Goal: Find specific page/section: Find specific page/section

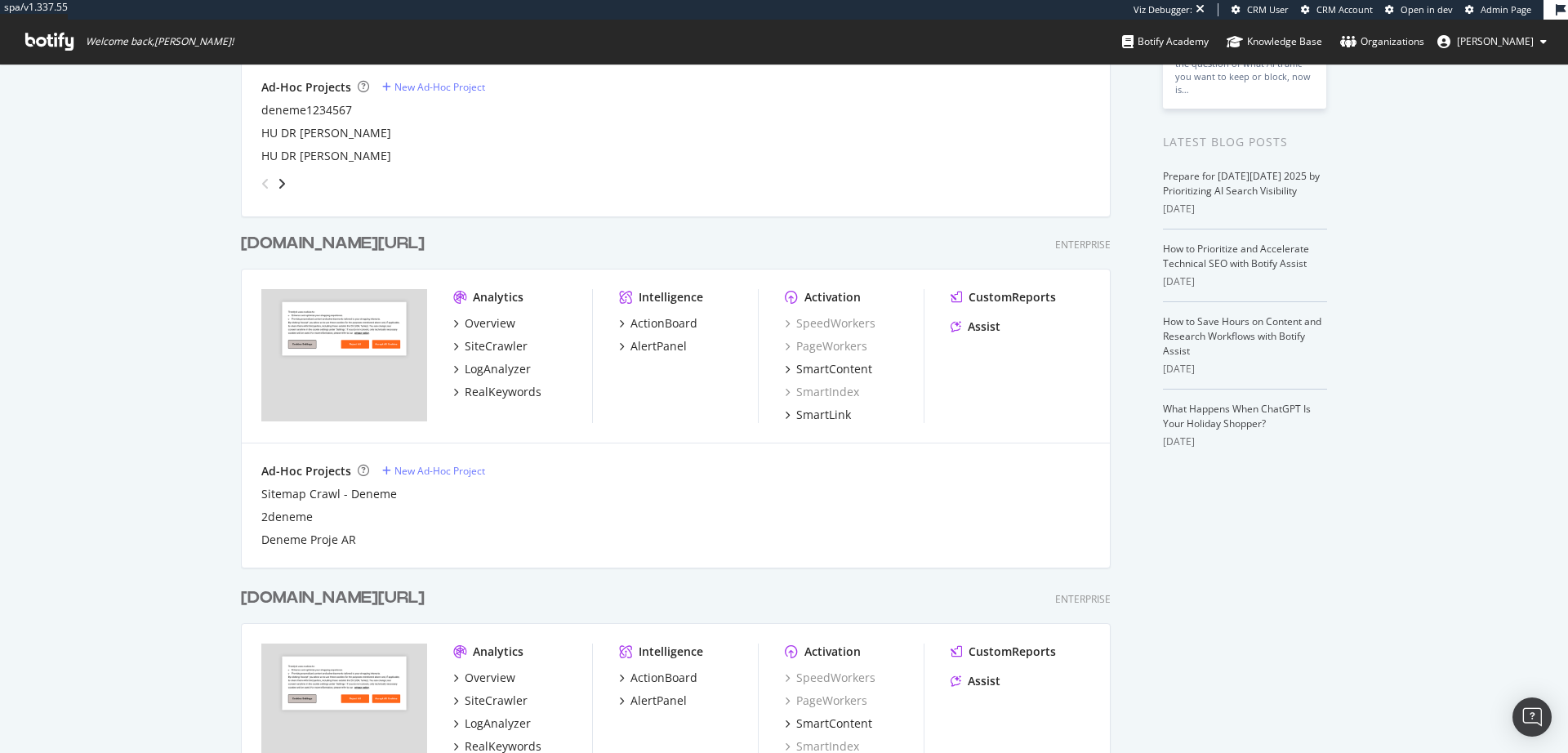
scroll to position [392, 0]
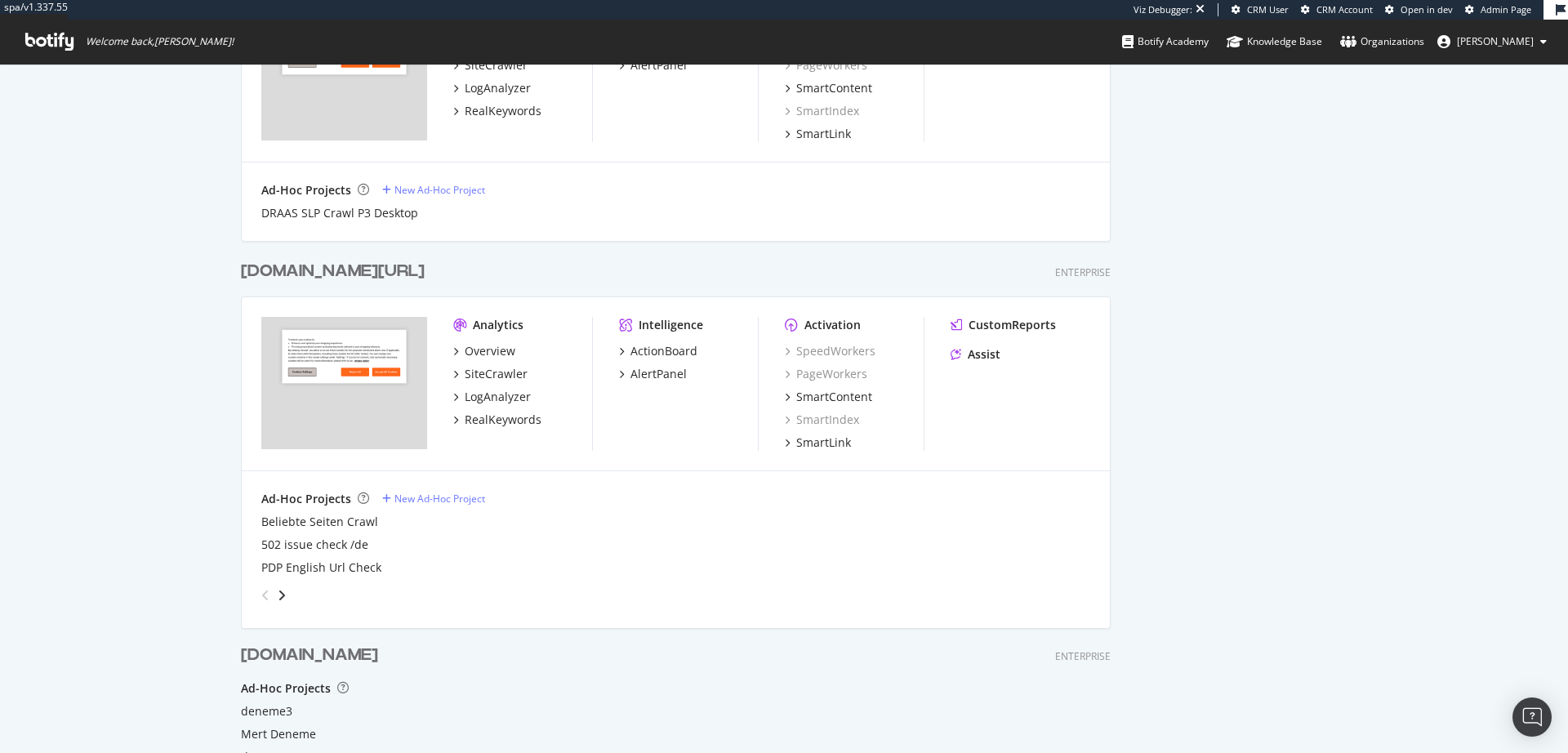
scroll to position [1749, 0]
